Goal: Transaction & Acquisition: Purchase product/service

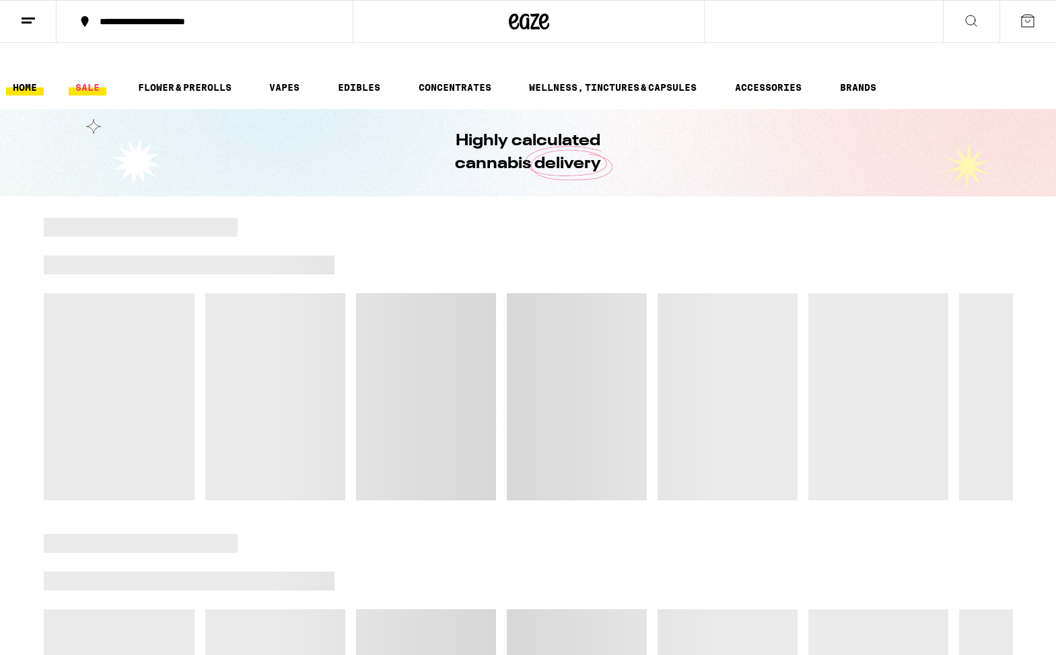
click at [85, 79] on link "SALE" at bounding box center [88, 87] width 38 height 16
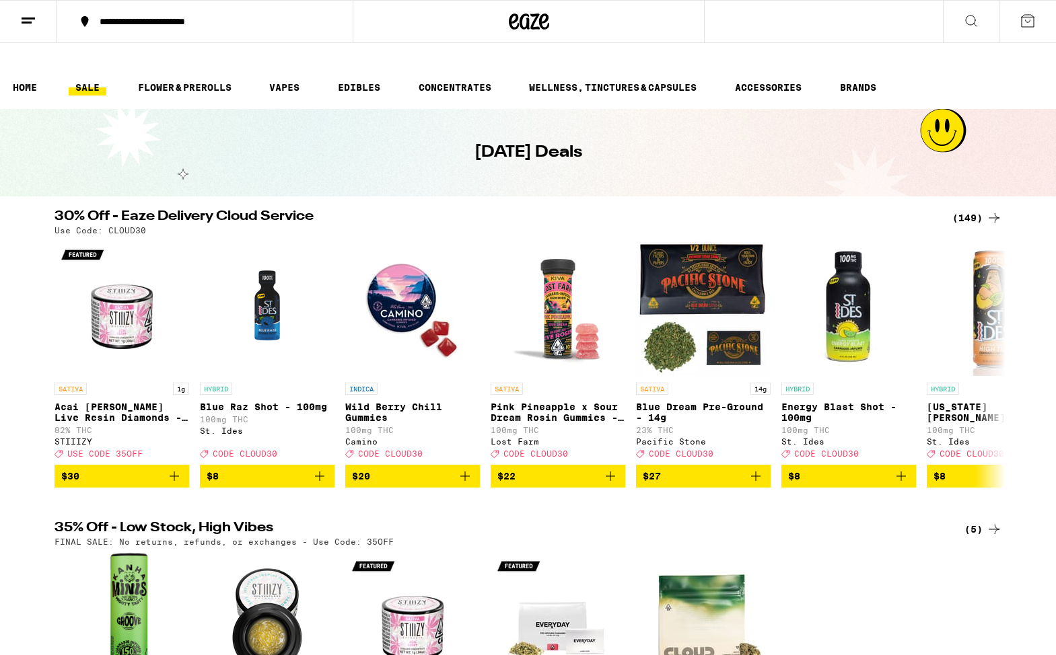
click at [978, 210] on div "(149)" at bounding box center [977, 218] width 50 height 16
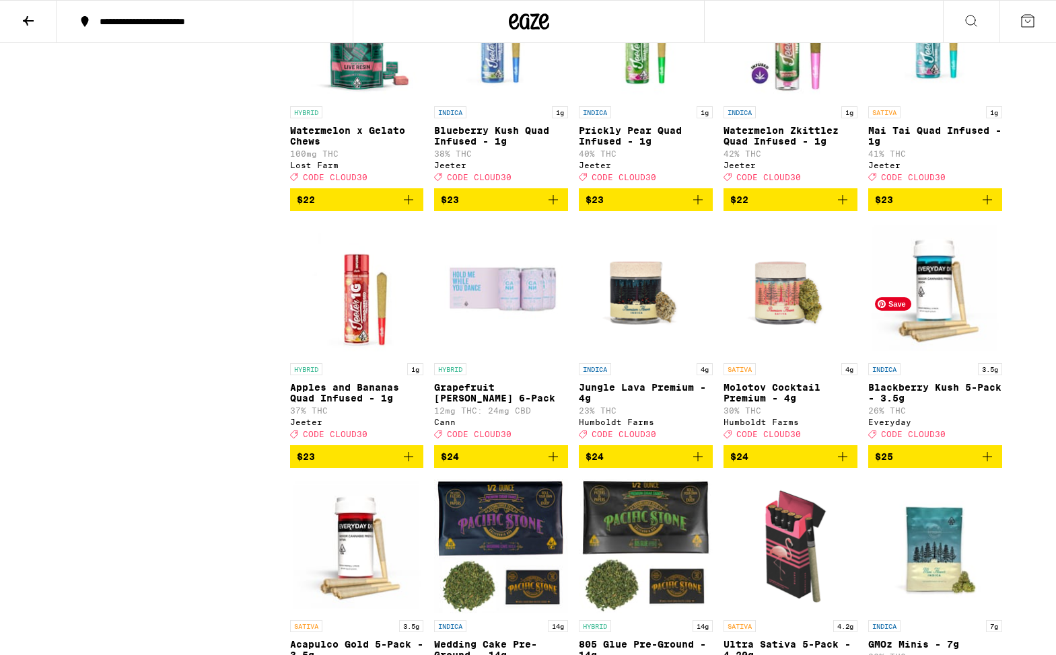
scroll to position [2878, 0]
